Goal: Communication & Community: Answer question/provide support

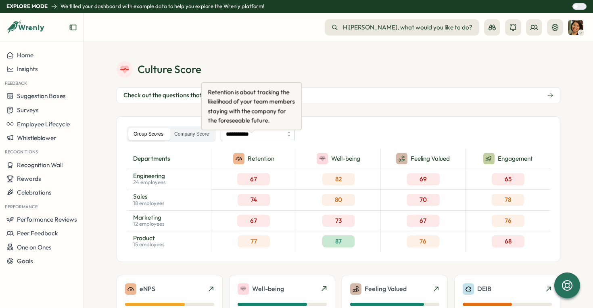
scroll to position [8, 0]
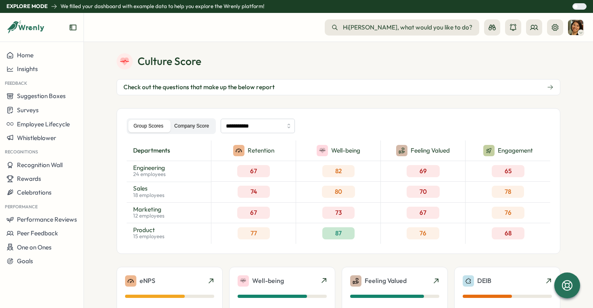
click at [191, 128] on label "Company Score" at bounding box center [191, 126] width 45 height 13
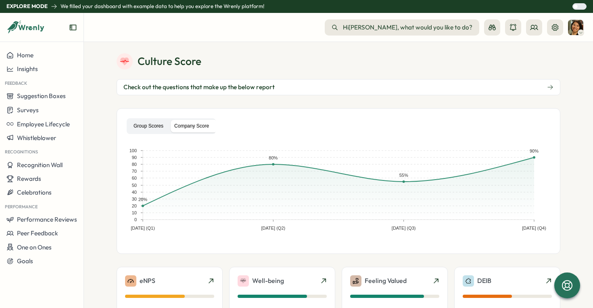
click at [156, 125] on label "Group Scores" at bounding box center [148, 126] width 40 height 13
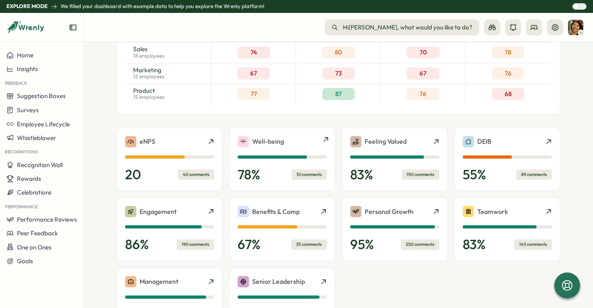
scroll to position [151, 0]
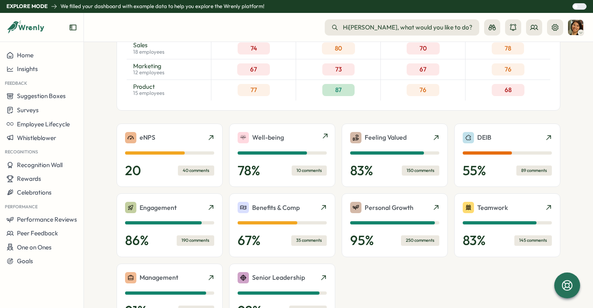
click at [320, 136] on div at bounding box center [323, 137] width 6 height 6
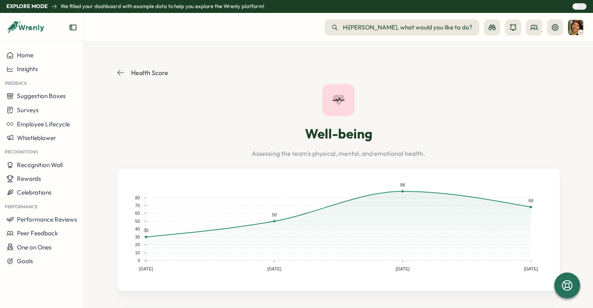
click at [117, 74] on icon at bounding box center [121, 73] width 8 height 8
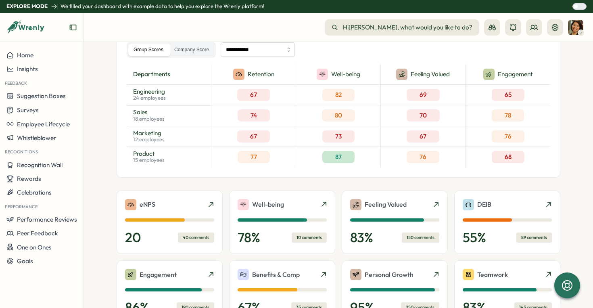
scroll to position [146, 0]
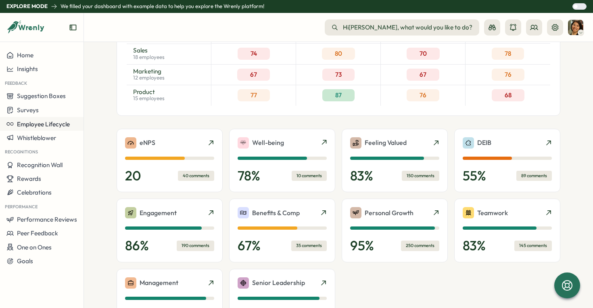
click at [50, 125] on span "Employee Lifecycle" at bounding box center [43, 124] width 53 height 8
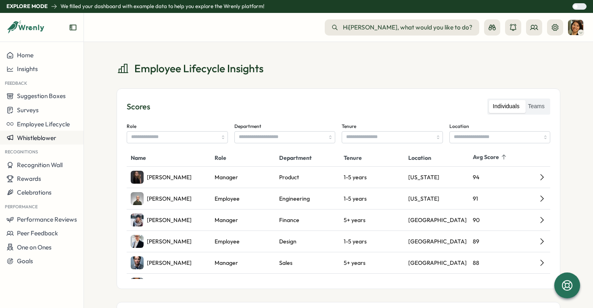
click at [49, 137] on span "Whistleblower" at bounding box center [36, 138] width 39 height 8
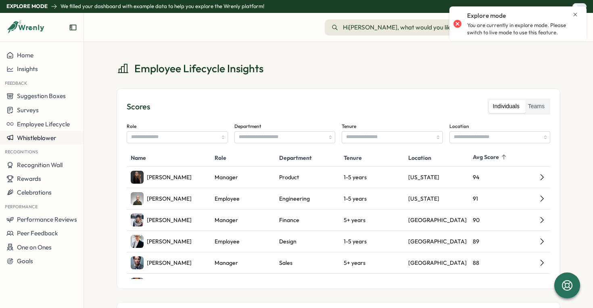
click at [49, 137] on span "Whistleblower" at bounding box center [36, 138] width 39 height 8
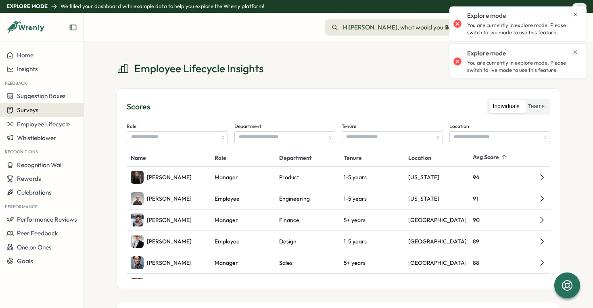
click at [40, 110] on div "Surveys" at bounding box center [41, 110] width 71 height 8
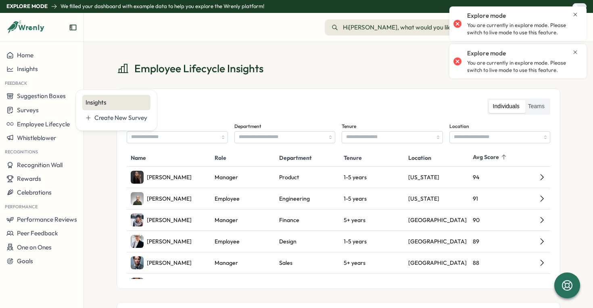
click at [90, 103] on div "Insights" at bounding box center [117, 102] width 62 height 9
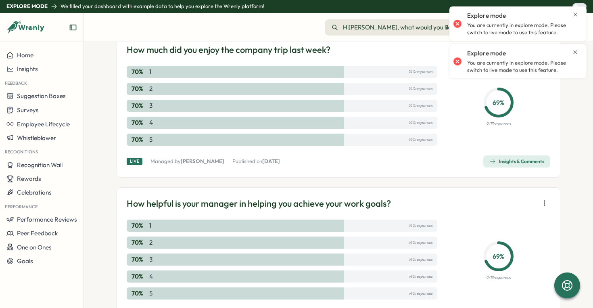
scroll to position [481, 0]
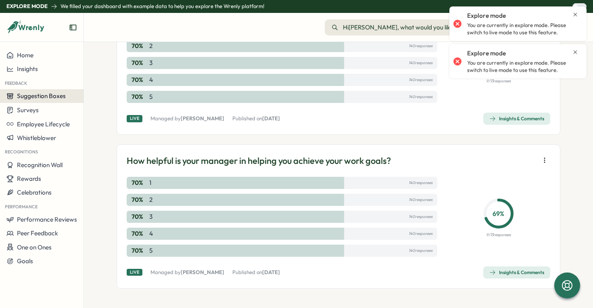
click at [47, 99] on span "Suggestion Boxes" at bounding box center [41, 96] width 49 height 8
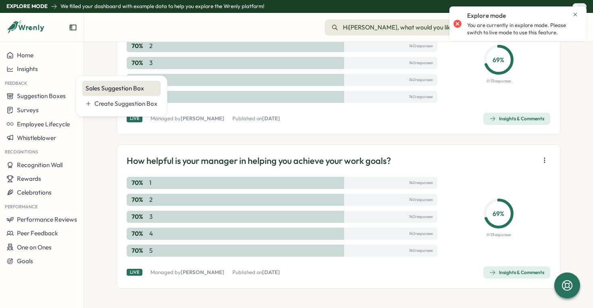
click at [102, 86] on div "Sales Suggestion Box" at bounding box center [122, 88] width 72 height 9
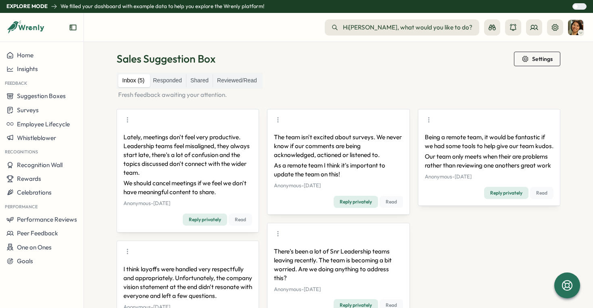
scroll to position [11, 0]
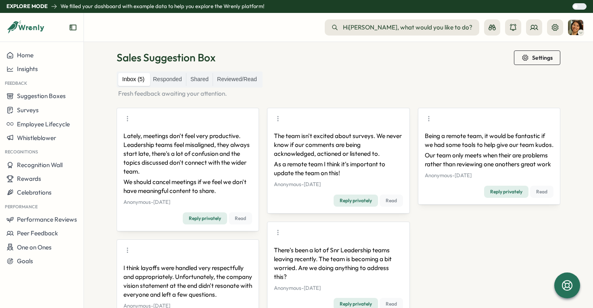
click at [244, 218] on button "Read" at bounding box center [240, 218] width 23 height 12
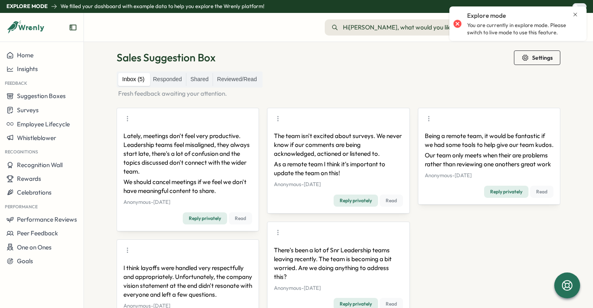
click at [356, 201] on span "Reply privately" at bounding box center [356, 200] width 32 height 11
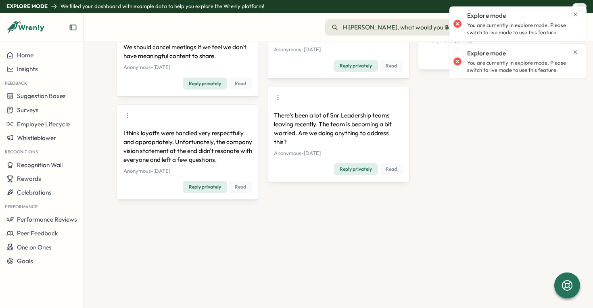
scroll to position [155, 0]
click at [56, 68] on div "Insights" at bounding box center [41, 68] width 71 height 7
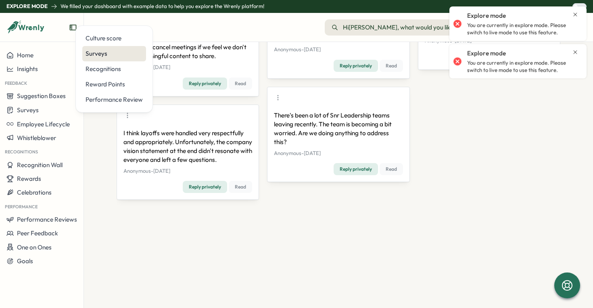
click at [104, 55] on div "Surveys" at bounding box center [114, 53] width 57 height 9
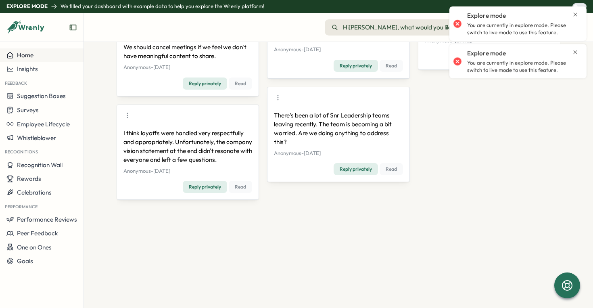
click at [28, 53] on span "Home" at bounding box center [25, 55] width 17 height 8
